Goal: Use online tool/utility: Utilize a website feature to perform a specific function

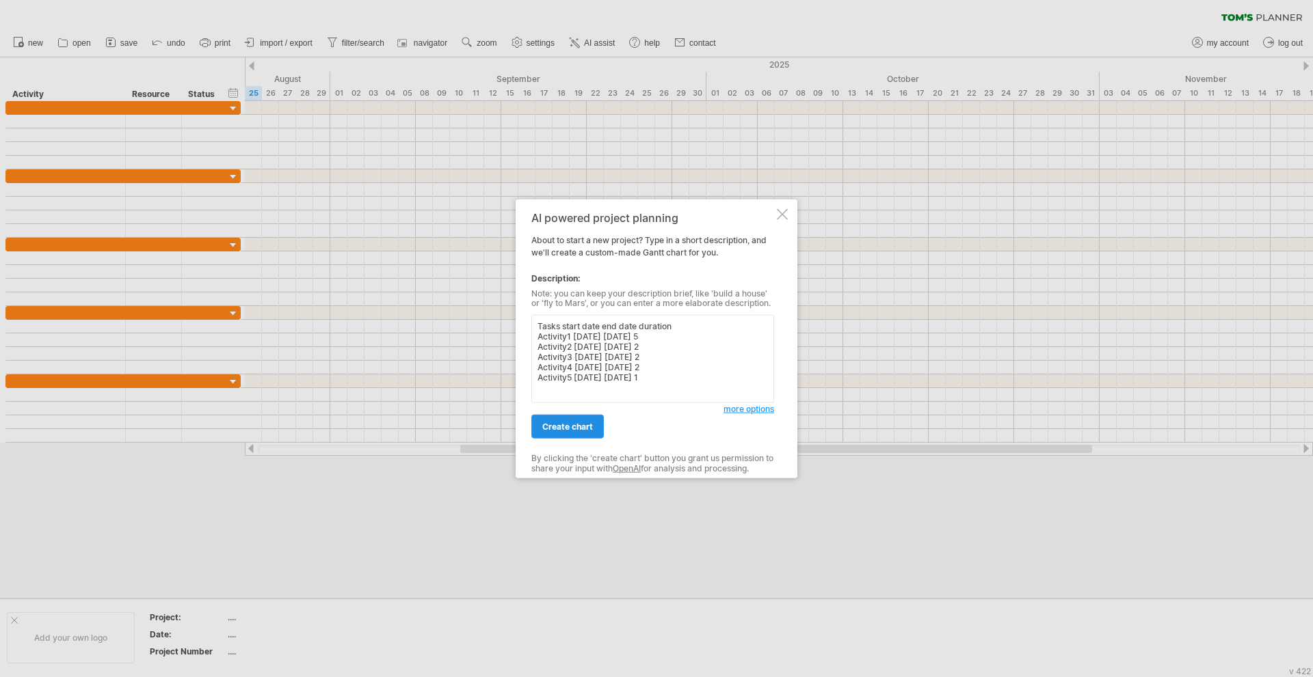
type textarea "Tasks start date end date duration Activity1 [DATE] [DATE] 5 Activity2 [DATE] […"
click at [587, 424] on span "create chart" at bounding box center [567, 427] width 51 height 10
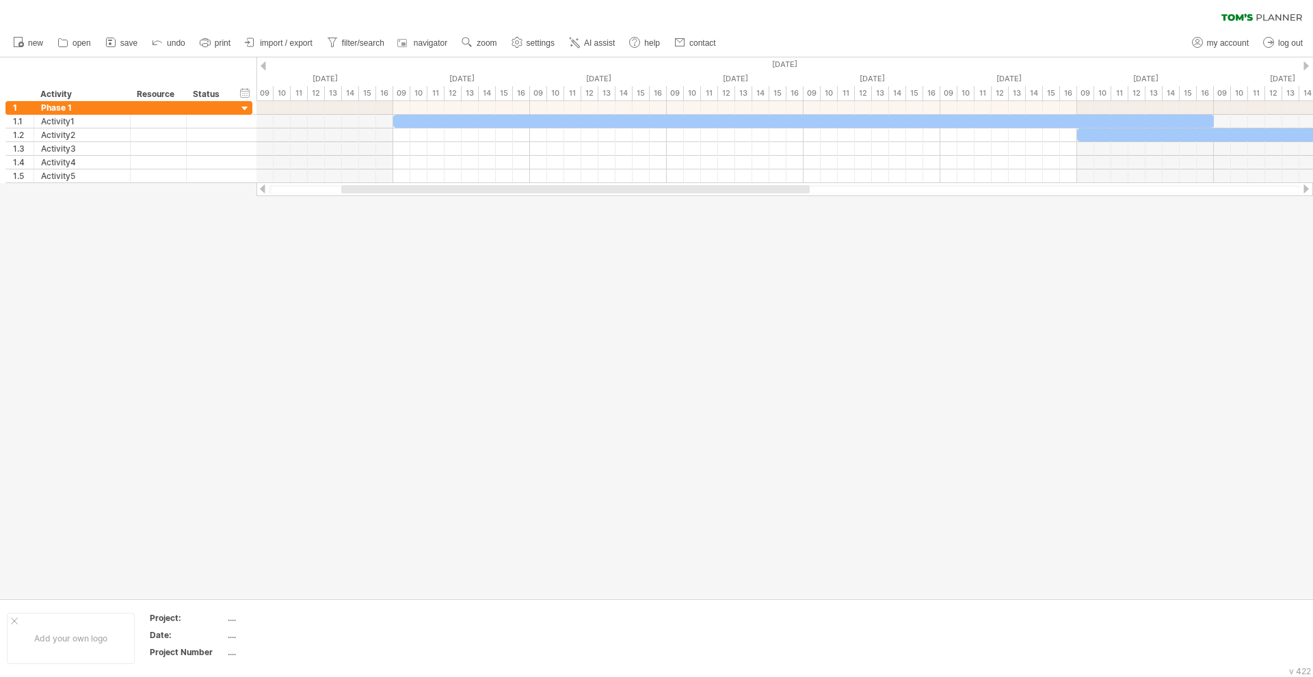
drag, startPoint x: 745, startPoint y: 189, endPoint x: 665, endPoint y: 193, distance: 80.1
click at [665, 193] on div at bounding box center [784, 189] width 1030 height 9
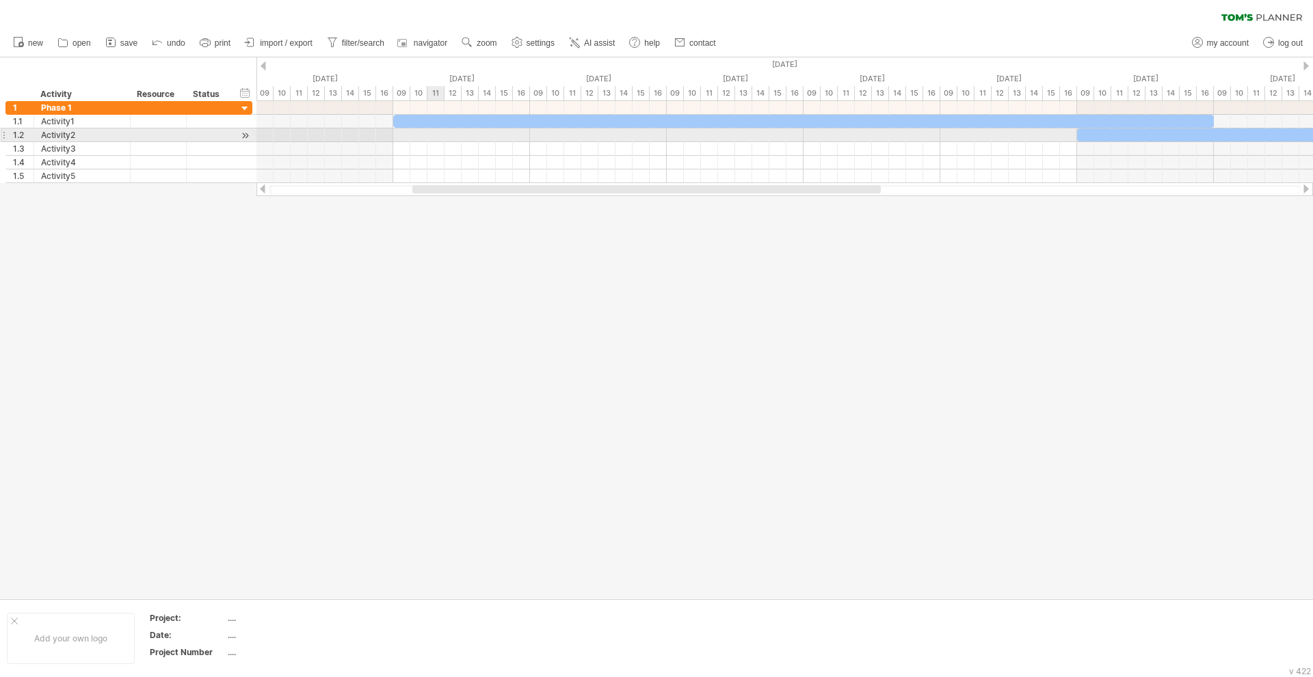
click at [440, 120] on div at bounding box center [803, 121] width 820 height 13
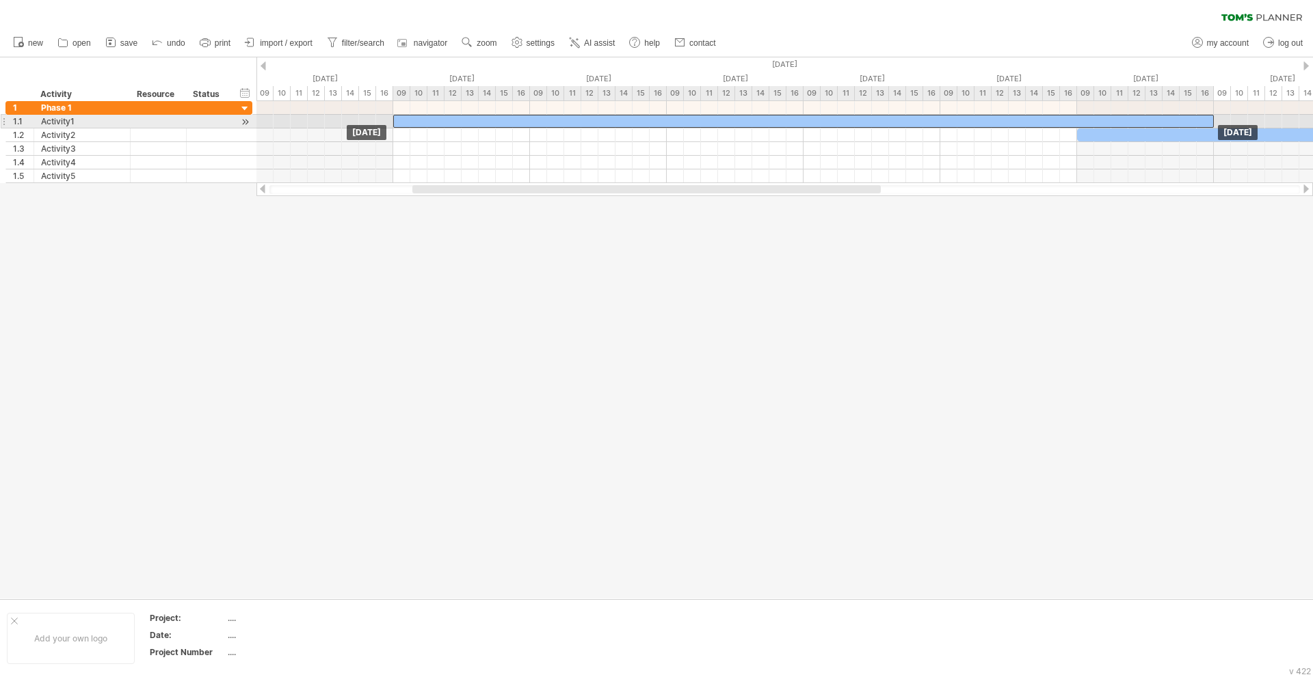
drag, startPoint x: 396, startPoint y: 122, endPoint x: 425, endPoint y: 126, distance: 29.0
click at [425, 126] on div at bounding box center [803, 121] width 820 height 13
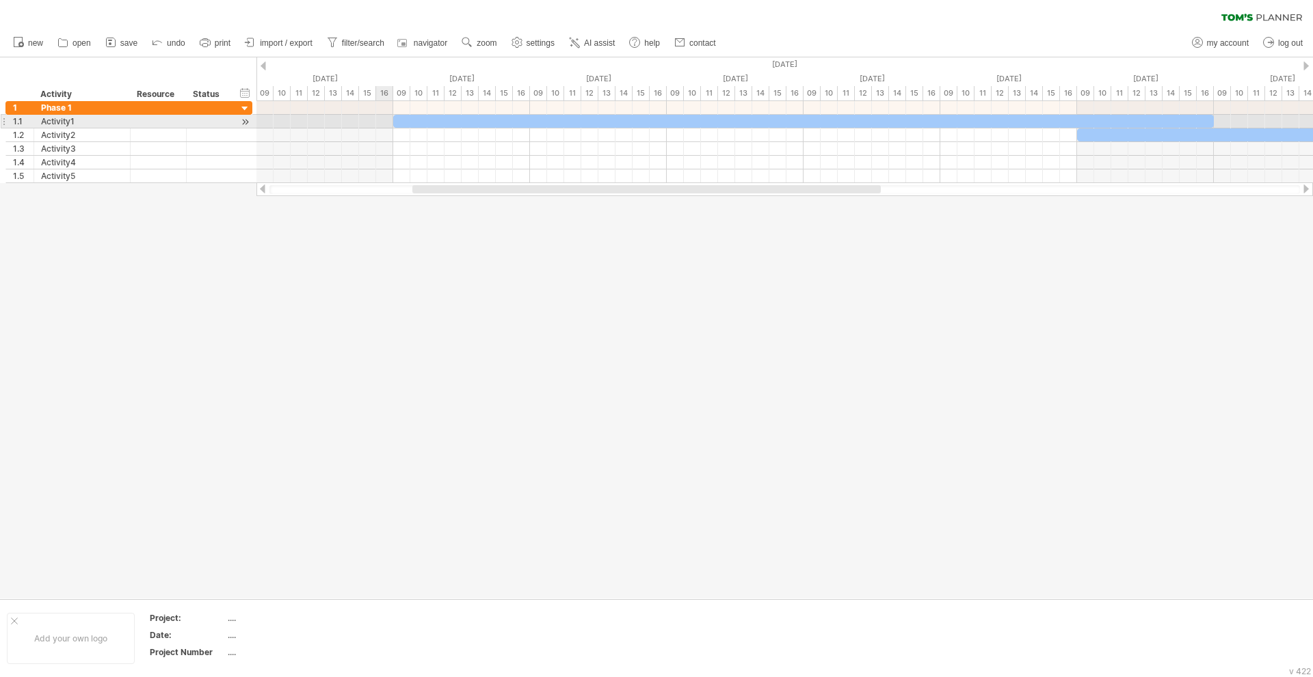
click at [389, 122] on div at bounding box center [784, 122] width 1056 height 14
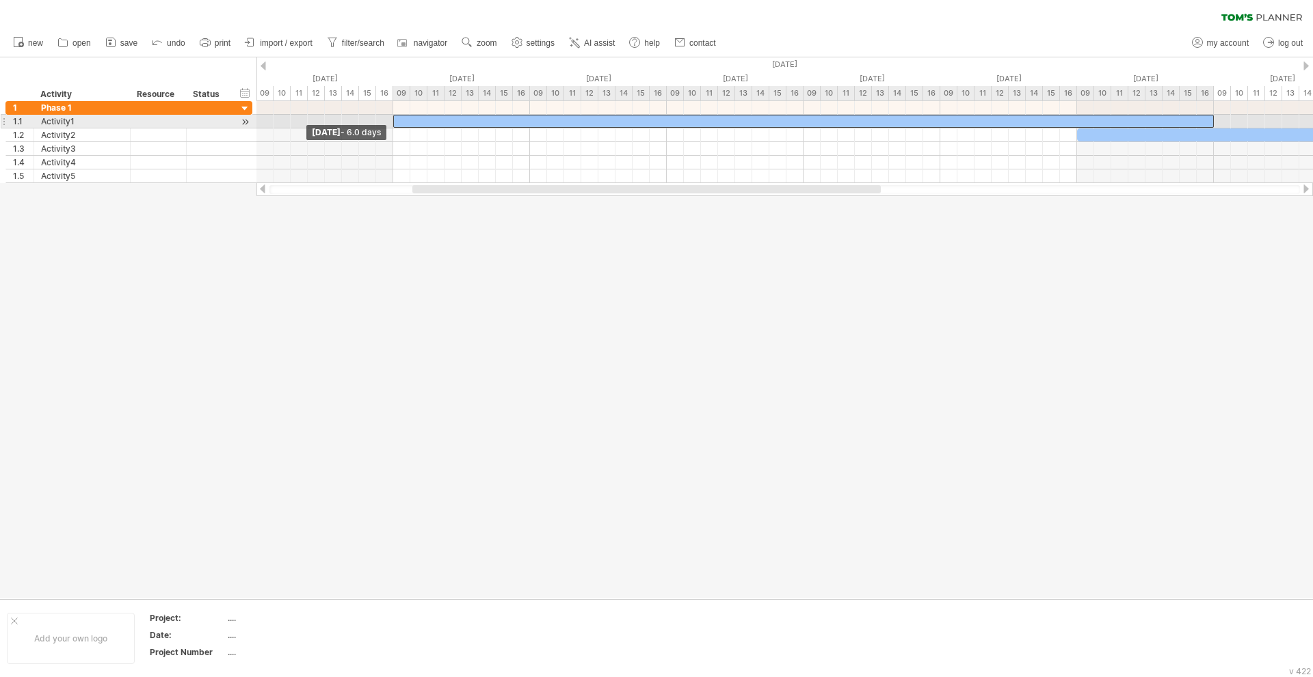
drag, startPoint x: 392, startPoint y: 122, endPoint x: 411, endPoint y: 122, distance: 18.5
click at [411, 122] on div at bounding box center [803, 121] width 820 height 13
drag, startPoint x: 392, startPoint y: 120, endPoint x: 421, endPoint y: 118, distance: 28.8
click at [424, 118] on div at bounding box center [803, 121] width 820 height 13
drag, startPoint x: 394, startPoint y: 118, endPoint x: 409, endPoint y: 118, distance: 15.0
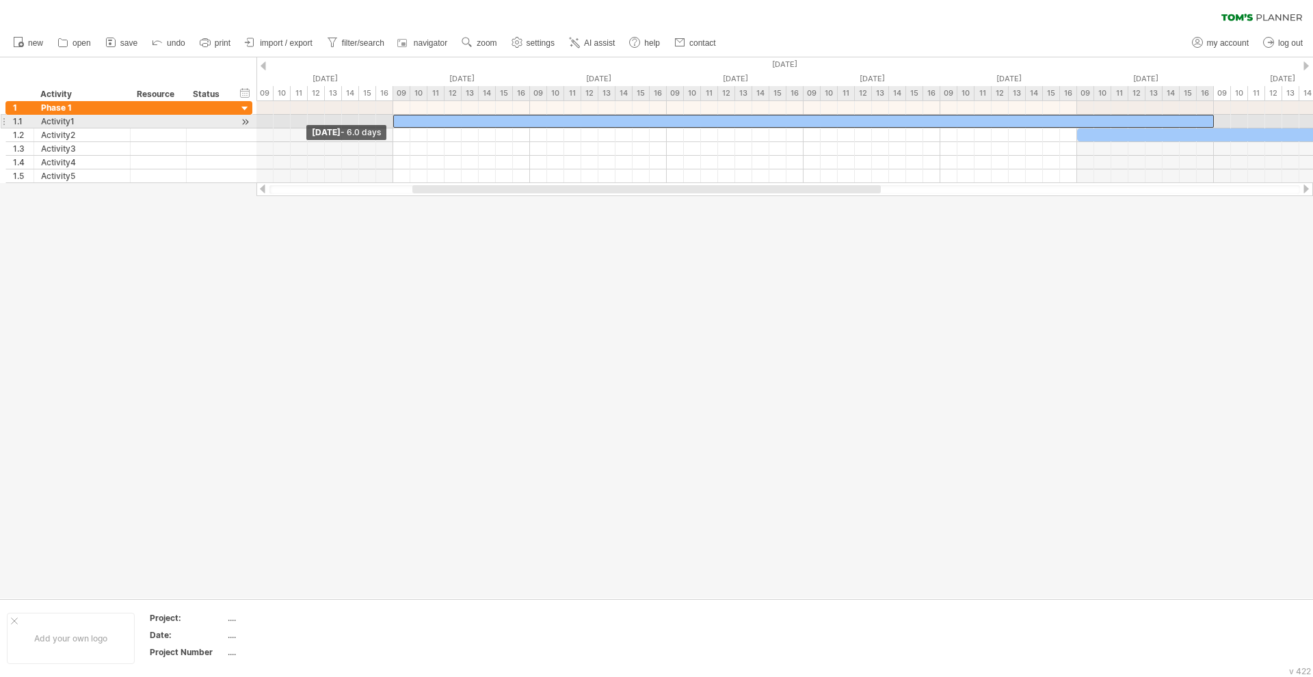
click at [409, 118] on div at bounding box center [803, 121] width 820 height 13
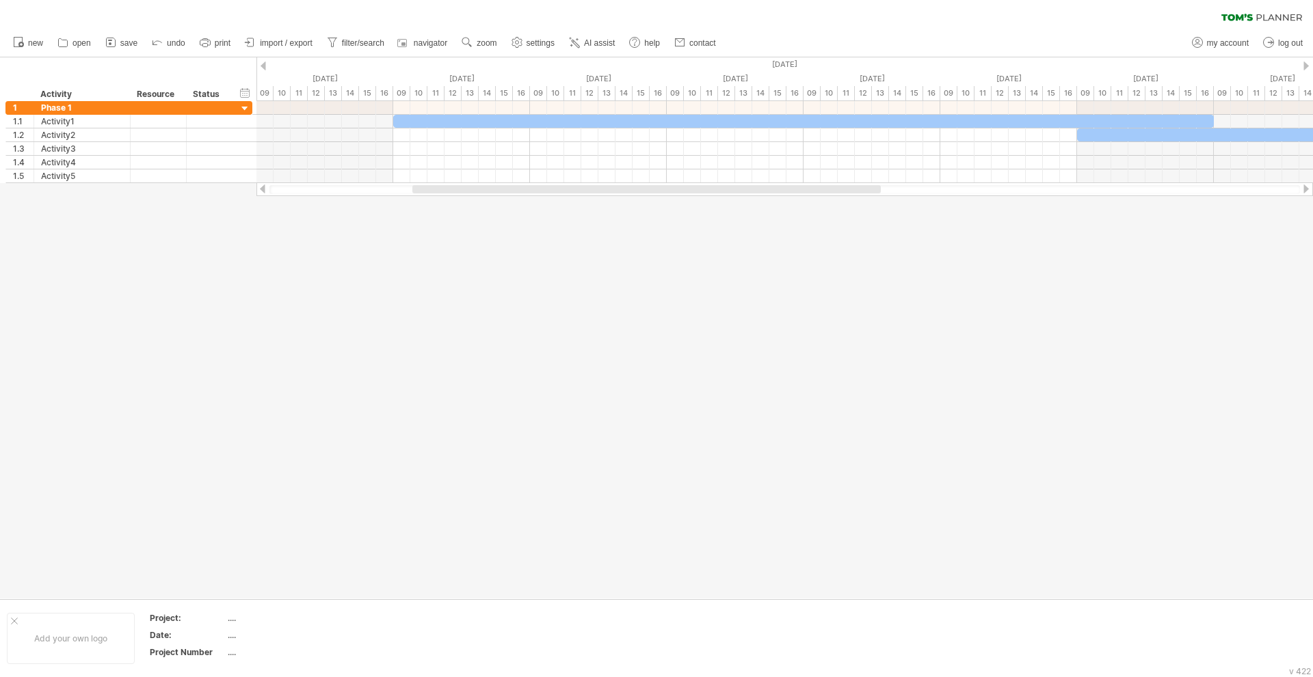
drag, startPoint x: 736, startPoint y: 199, endPoint x: 749, endPoint y: 200, distance: 13.7
click at [749, 200] on div at bounding box center [656, 327] width 1313 height 541
click at [757, 193] on div "Trying to reach [DOMAIN_NAME] Connected again... 0% clear filter new 1" at bounding box center [656, 338] width 1313 height 677
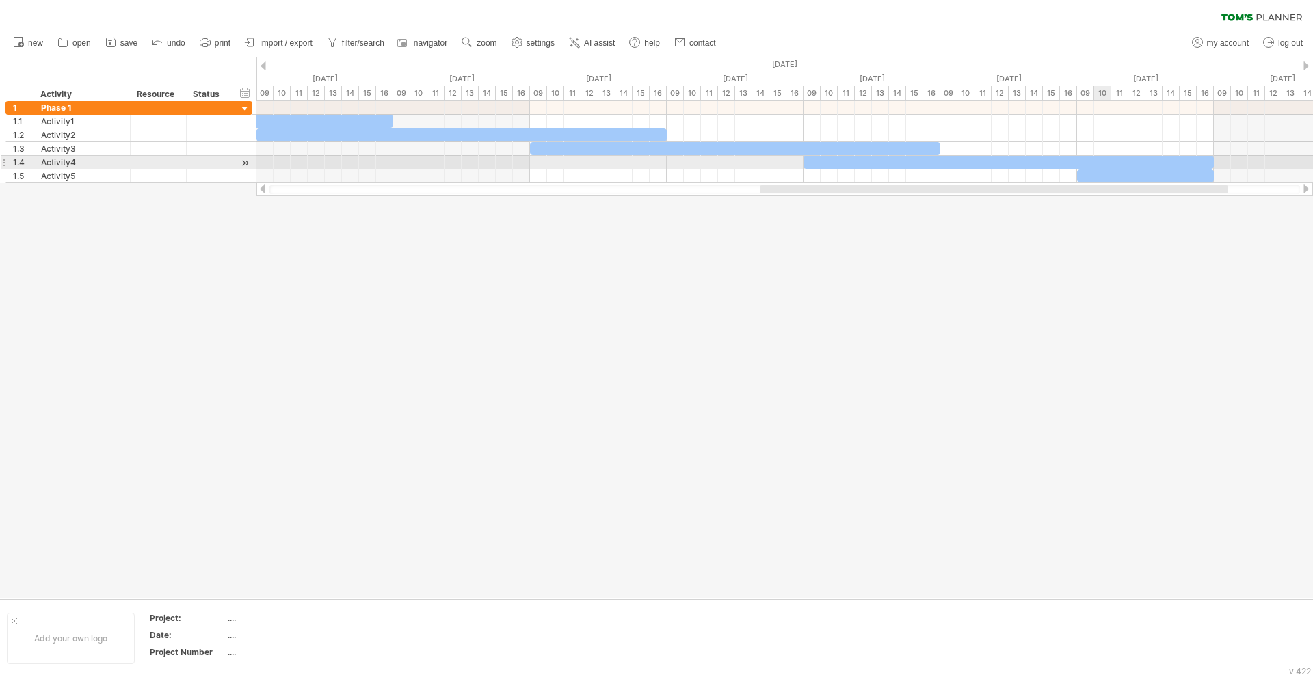
drag, startPoint x: 762, startPoint y: 188, endPoint x: 1132, endPoint y: 155, distance: 372.0
click at [1132, 155] on div "Trying to reach [DOMAIN_NAME] Connected again... 0% clear filter new 1" at bounding box center [656, 338] width 1313 height 677
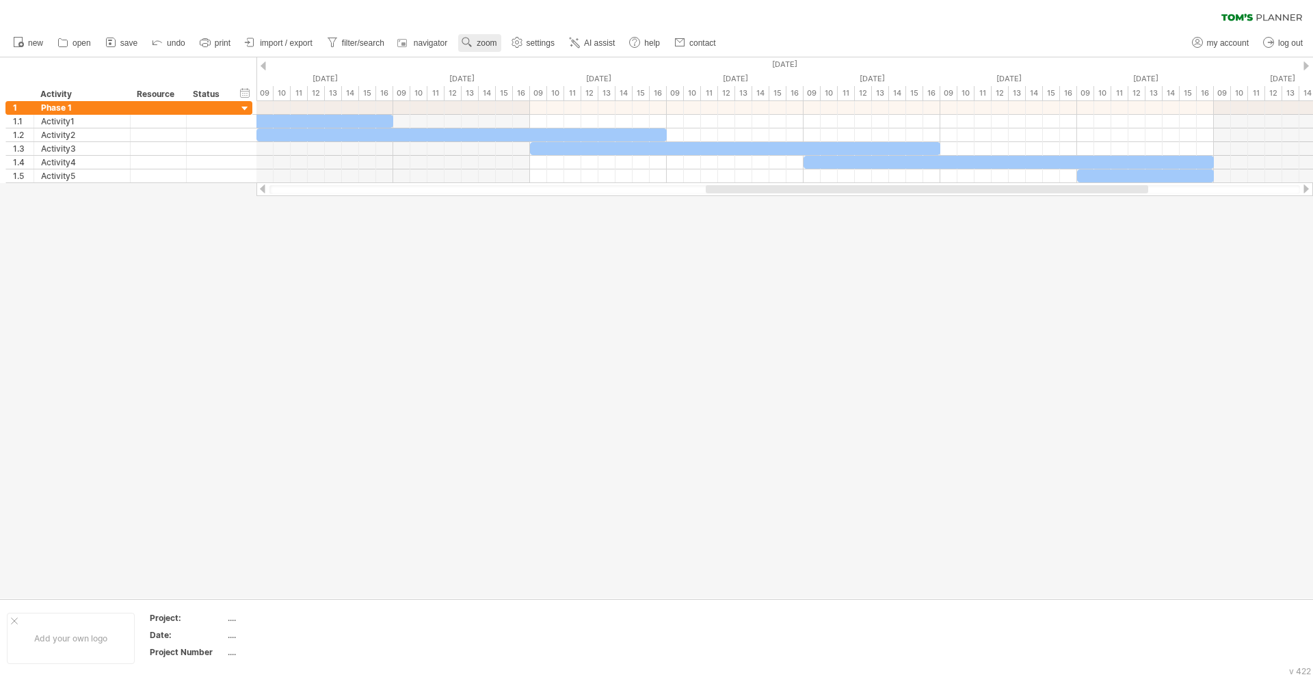
click at [496, 44] on span "zoom" at bounding box center [486, 43] width 20 height 10
click at [548, 113] on div "Day" at bounding box center [540, 105] width 76 height 22
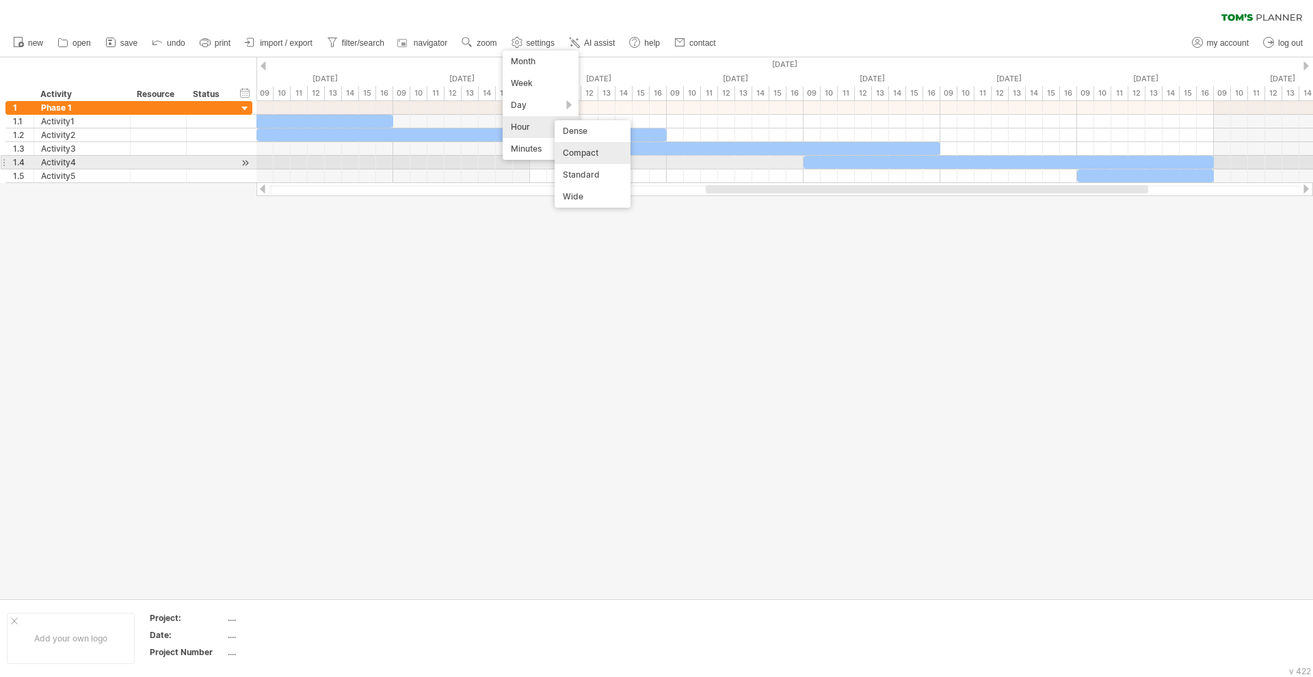
click at [568, 159] on div "Compact" at bounding box center [592, 153] width 76 height 22
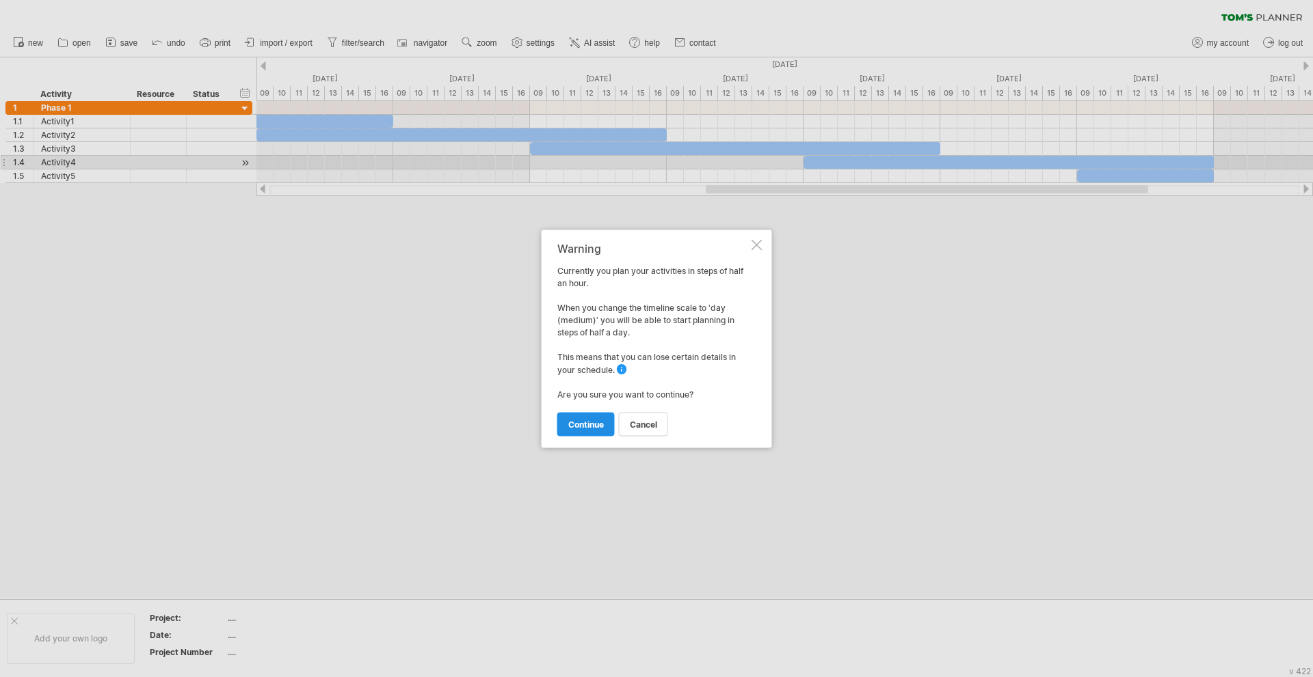
click at [592, 420] on span "continue" at bounding box center [586, 424] width 36 height 10
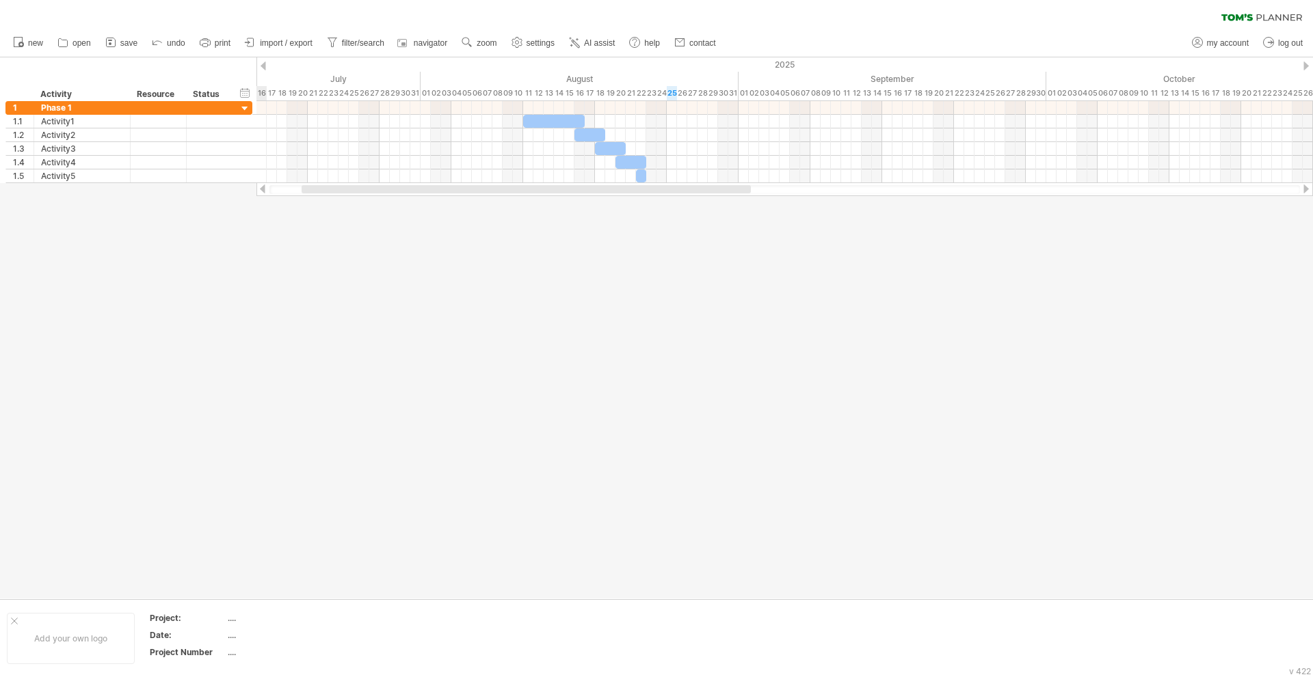
drag, startPoint x: 529, startPoint y: 185, endPoint x: 386, endPoint y: 200, distance: 143.6
click at [386, 200] on div "Trying to reach [DOMAIN_NAME] Connected again... 0% clear filter new 1" at bounding box center [656, 338] width 1313 height 677
click at [491, 47] on span "zoom" at bounding box center [486, 43] width 20 height 10
click at [541, 110] on div "Day" at bounding box center [536, 109] width 76 height 22
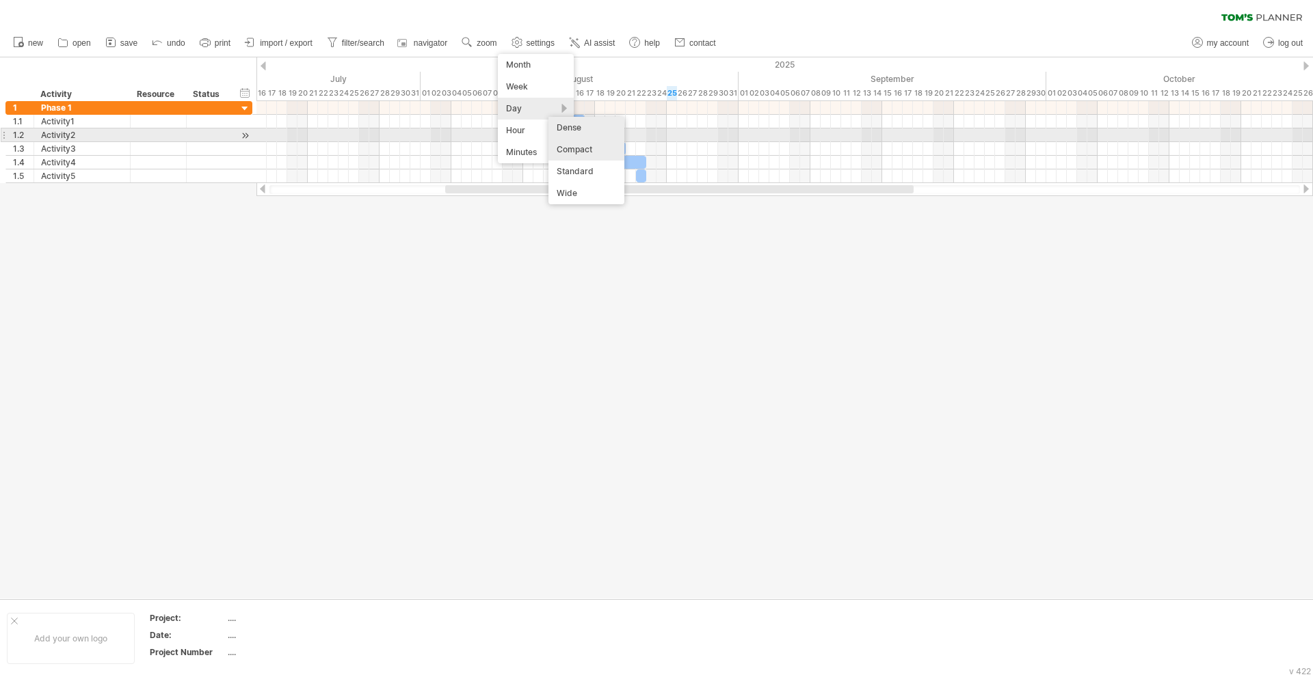
click at [596, 133] on div "Dense" at bounding box center [586, 128] width 76 height 22
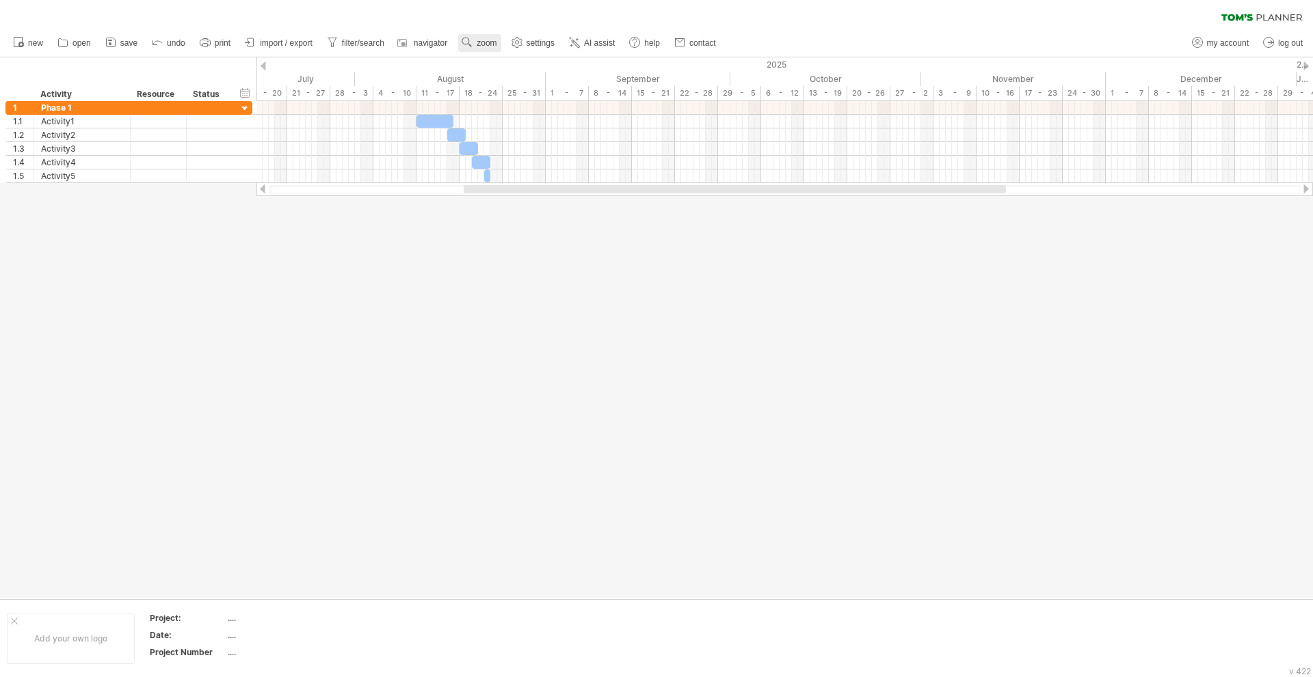
click at [474, 42] on use at bounding box center [467, 43] width 14 height 14
click at [520, 103] on div "Day" at bounding box center [520, 103] width 76 height 22
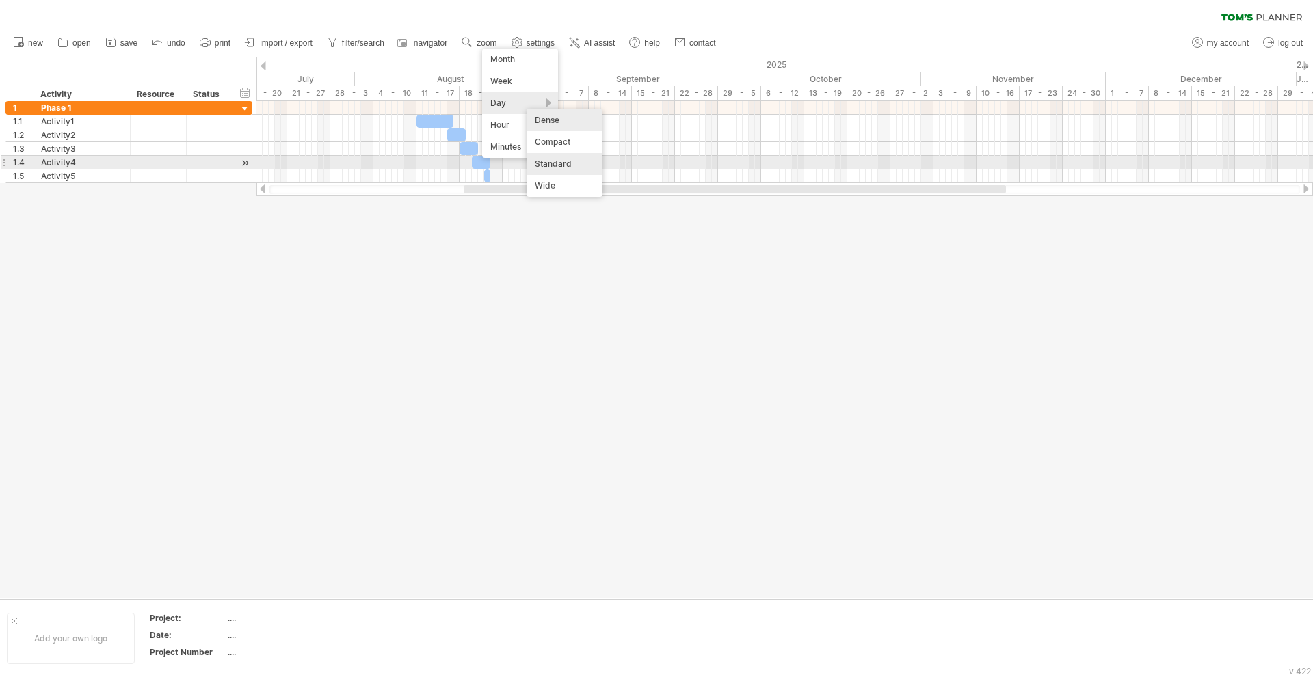
click at [561, 163] on div "Standard" at bounding box center [564, 164] width 76 height 22
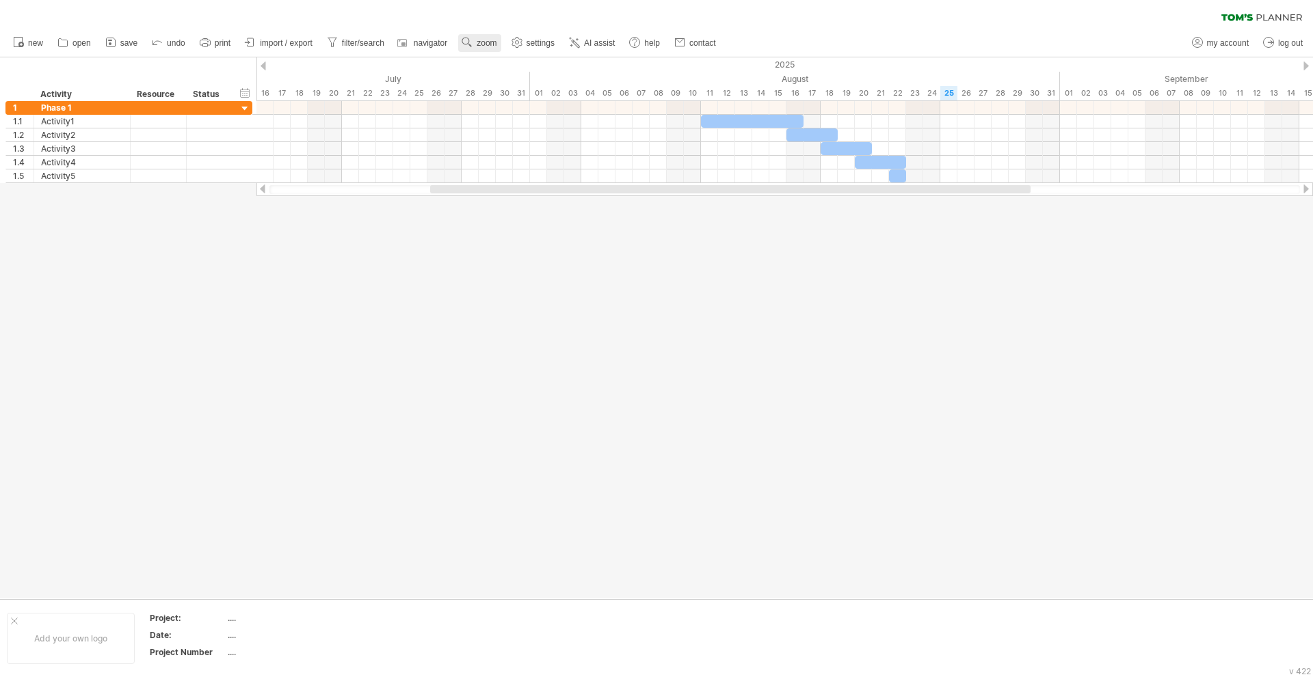
click at [494, 44] on span "zoom" at bounding box center [486, 43] width 20 height 10
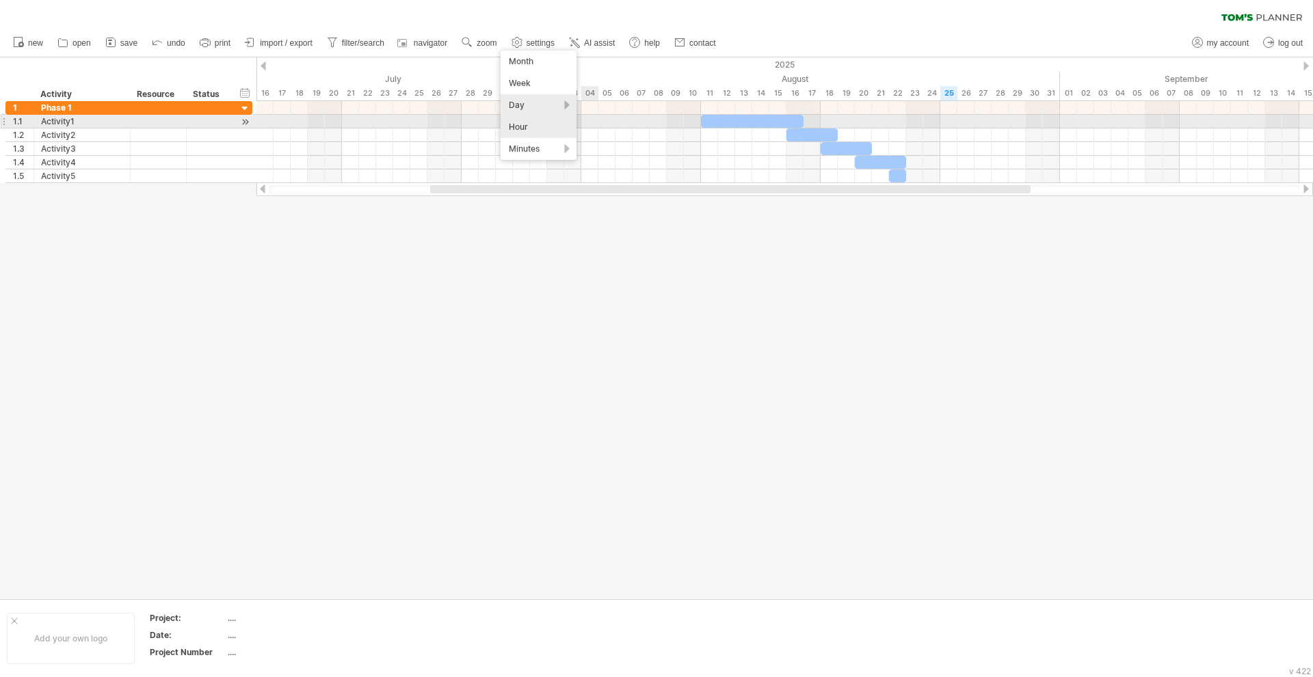
click at [539, 115] on div "Day" at bounding box center [538, 105] width 76 height 22
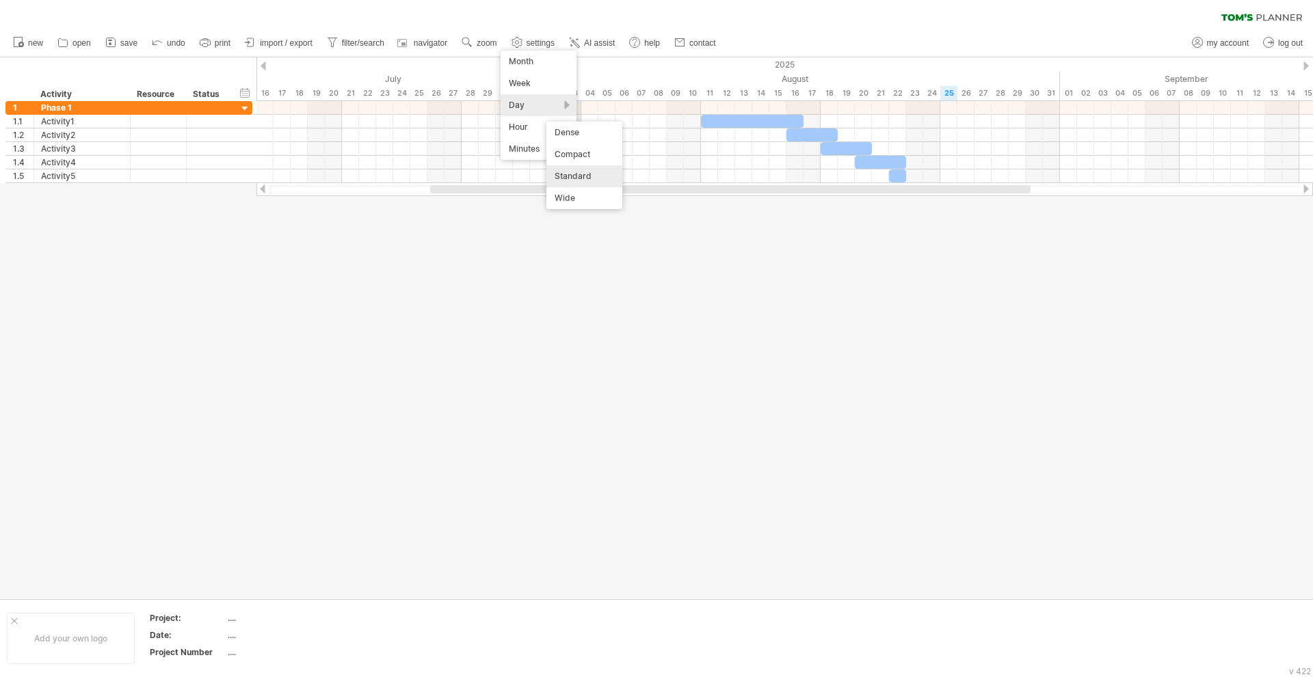
click at [578, 191] on div "Wide" at bounding box center [584, 198] width 76 height 22
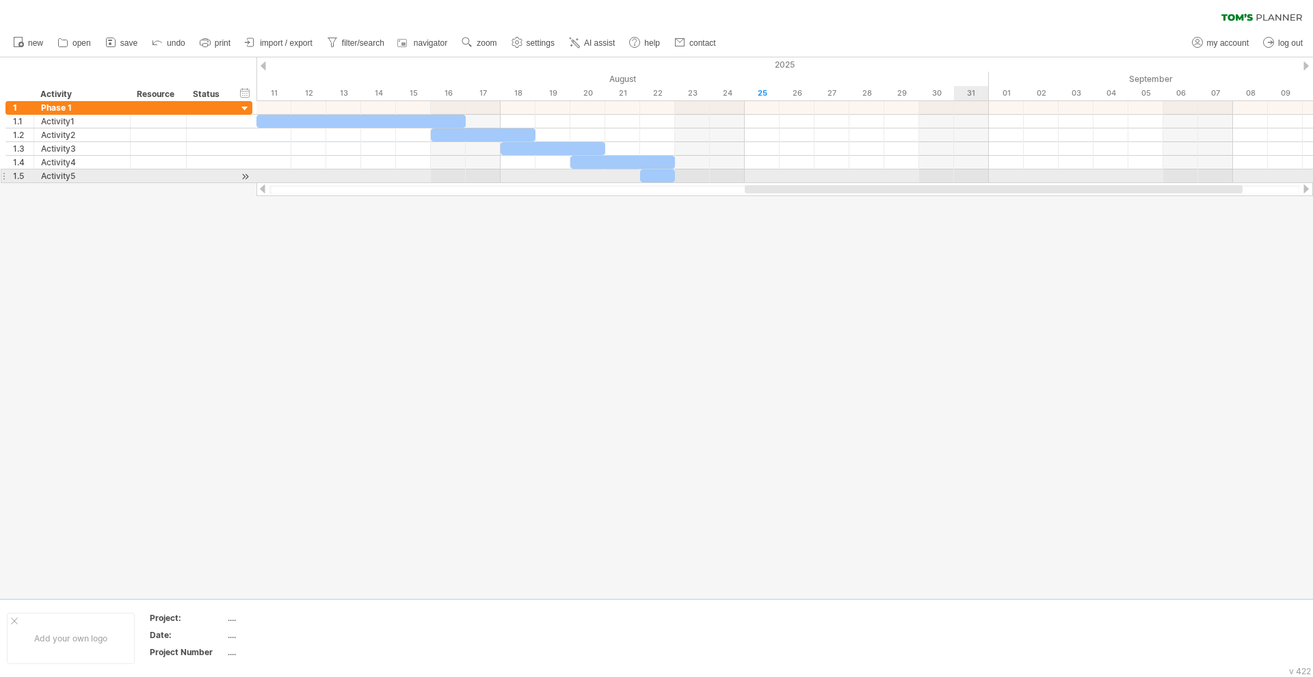
drag, startPoint x: 644, startPoint y: 187, endPoint x: 987, endPoint y: 178, distance: 343.3
click at [987, 178] on div "Trying to reach [DOMAIN_NAME] Connected again... 0% clear filter new 1" at bounding box center [656, 338] width 1313 height 677
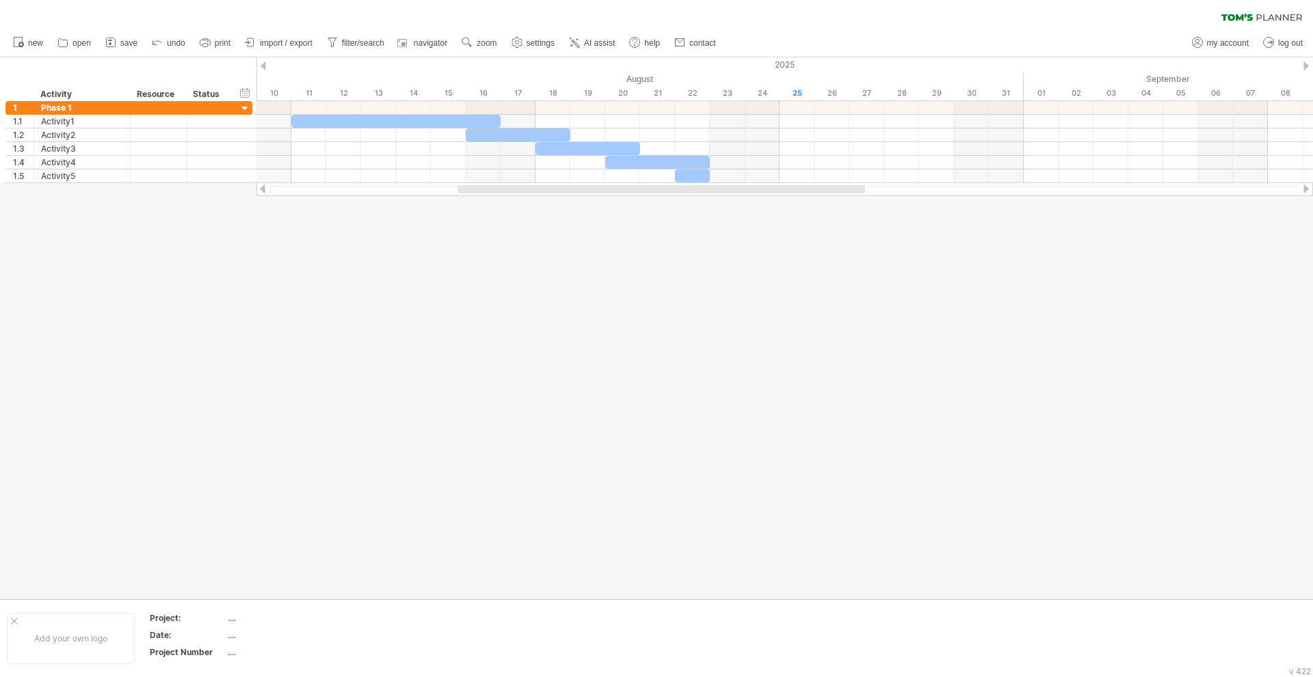
drag, startPoint x: 496, startPoint y: 191, endPoint x: 485, endPoint y: 191, distance: 11.6
click at [485, 191] on div at bounding box center [660, 189] width 407 height 8
click at [146, 89] on div "Resource" at bounding box center [158, 95] width 42 height 14
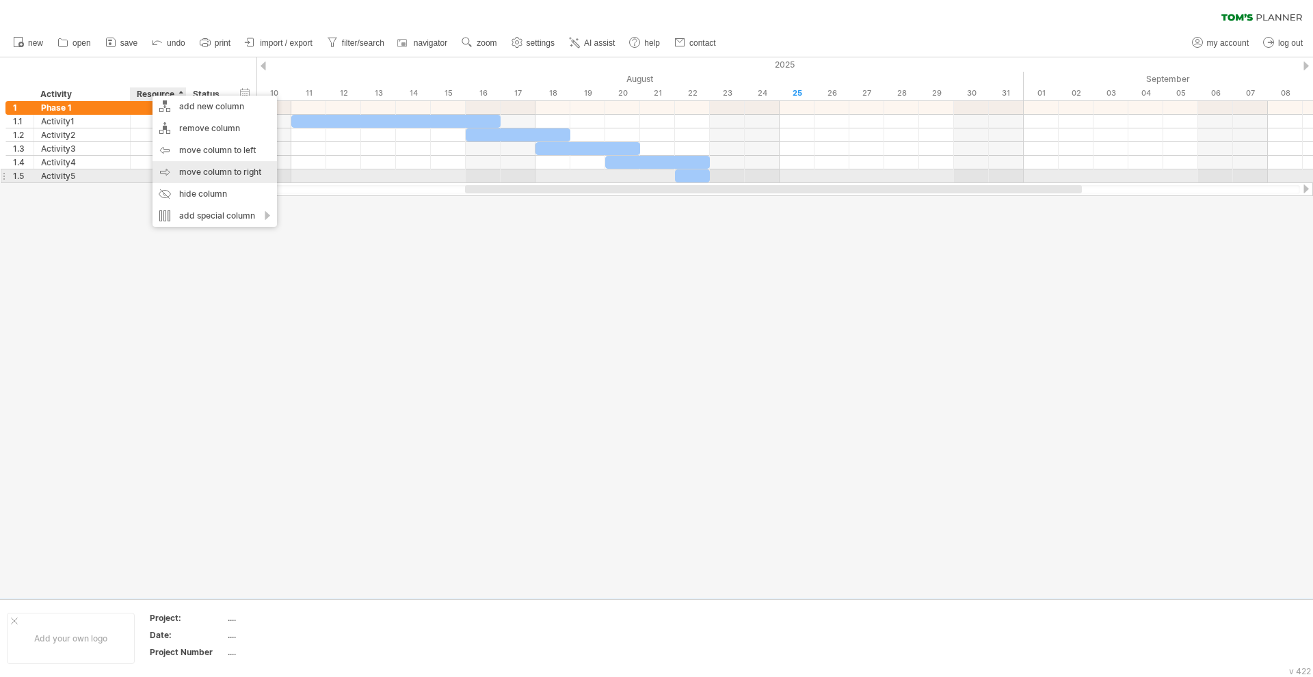
click at [202, 189] on div "hide column" at bounding box center [214, 194] width 124 height 22
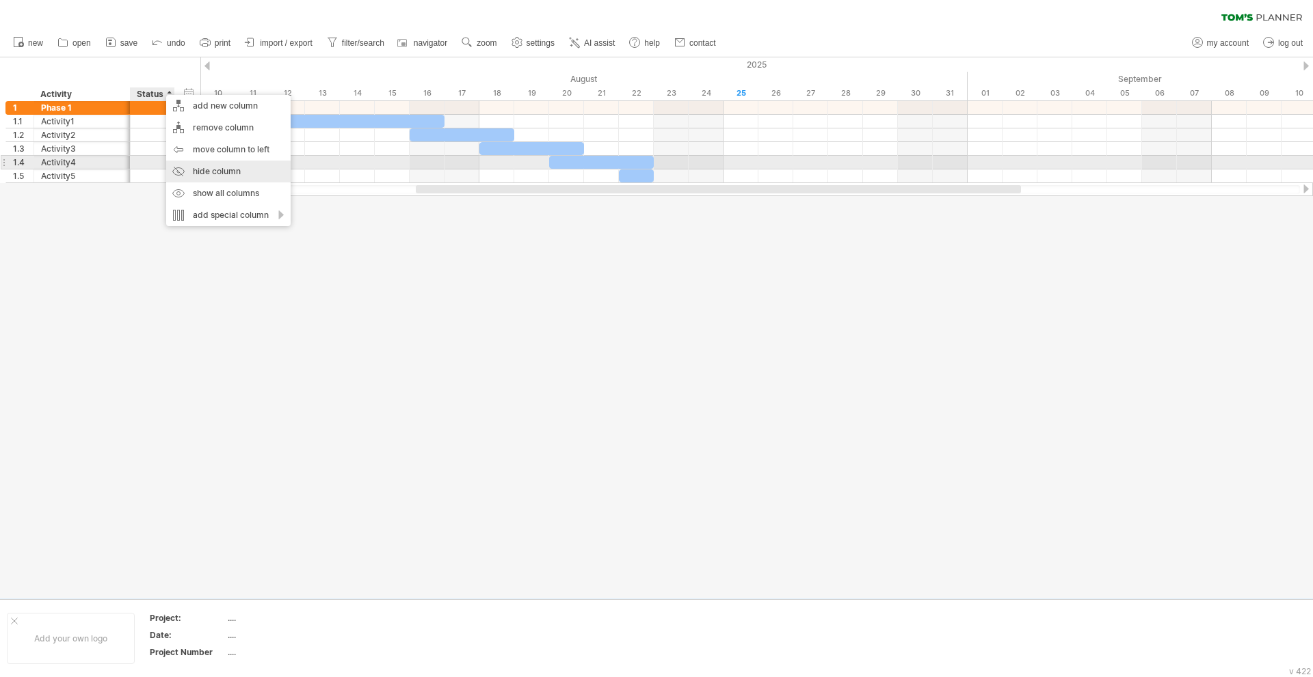
click at [203, 168] on div "hide column" at bounding box center [228, 172] width 124 height 22
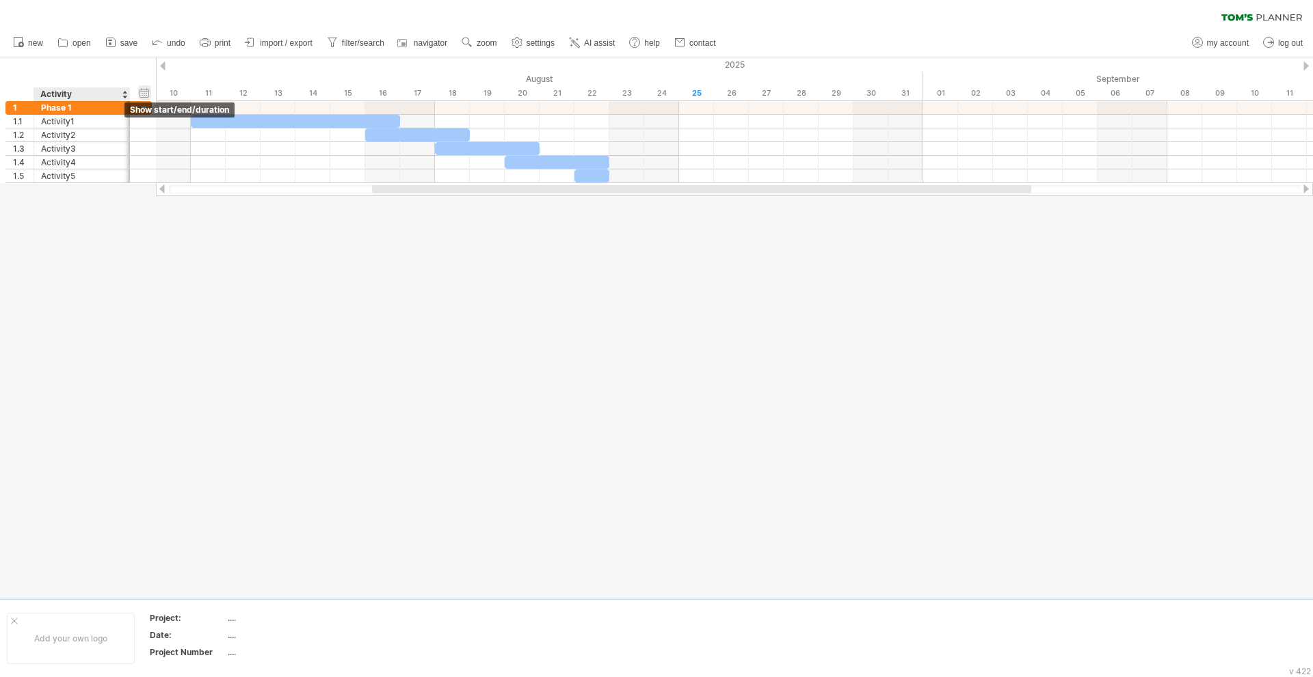
click at [144, 92] on div "hide start/end/duration show start/end/duration" at bounding box center [144, 92] width 13 height 14
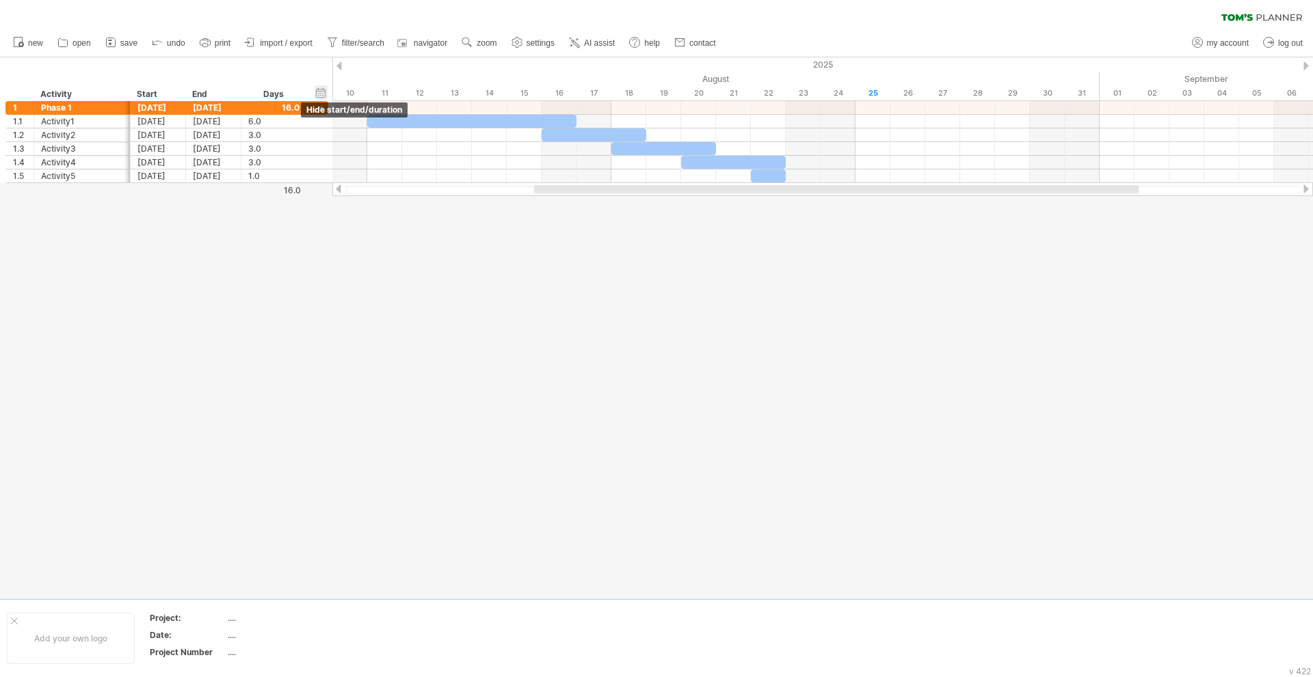
click at [318, 94] on div "hide start/end/duration show start/end/duration" at bounding box center [320, 92] width 13 height 14
